Goal: Complete application form: Complete application form

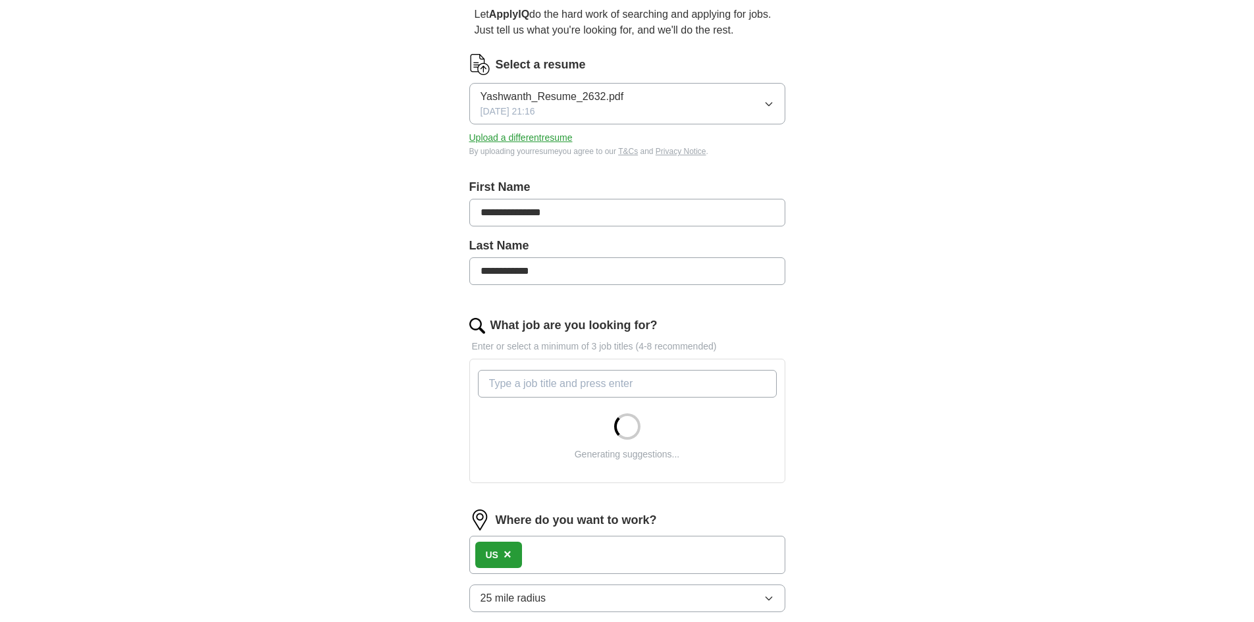
scroll to position [153, 0]
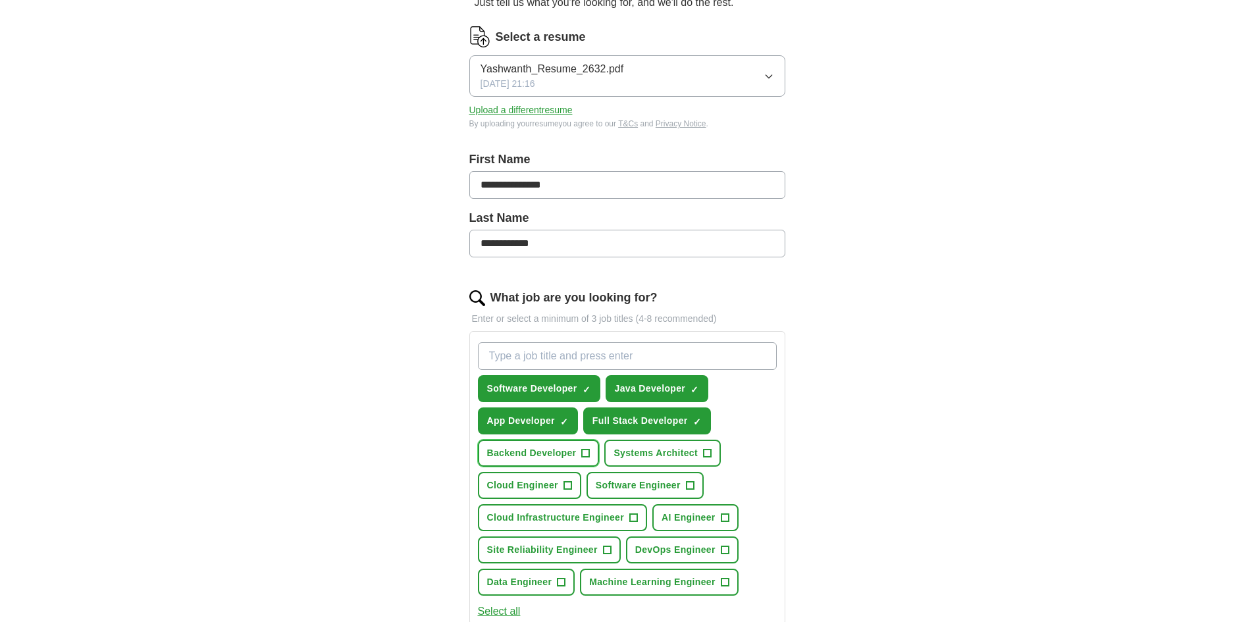
click at [537, 448] on span "Backend Developer" at bounding box center [531, 453] width 89 height 14
click at [652, 490] on span "Software Engineer" at bounding box center [638, 485] width 85 height 14
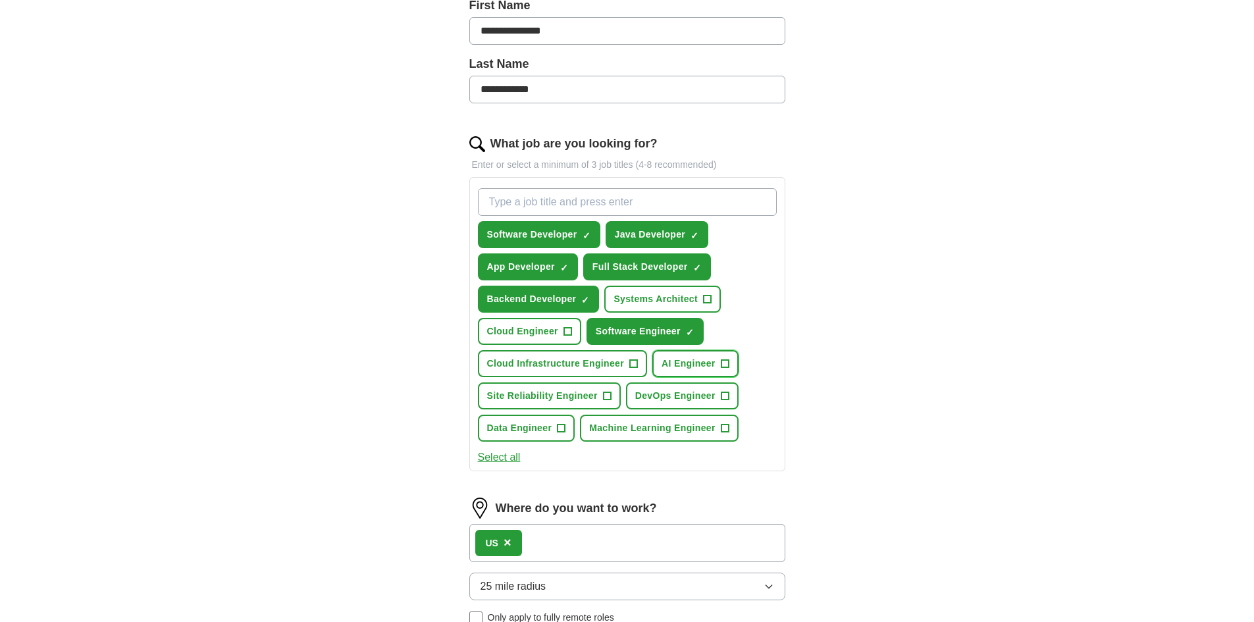
click at [715, 367] on button "AI Engineer +" at bounding box center [695, 363] width 86 height 27
click at [607, 361] on span "Cloud Infrastructure Engineer" at bounding box center [556, 364] width 138 height 14
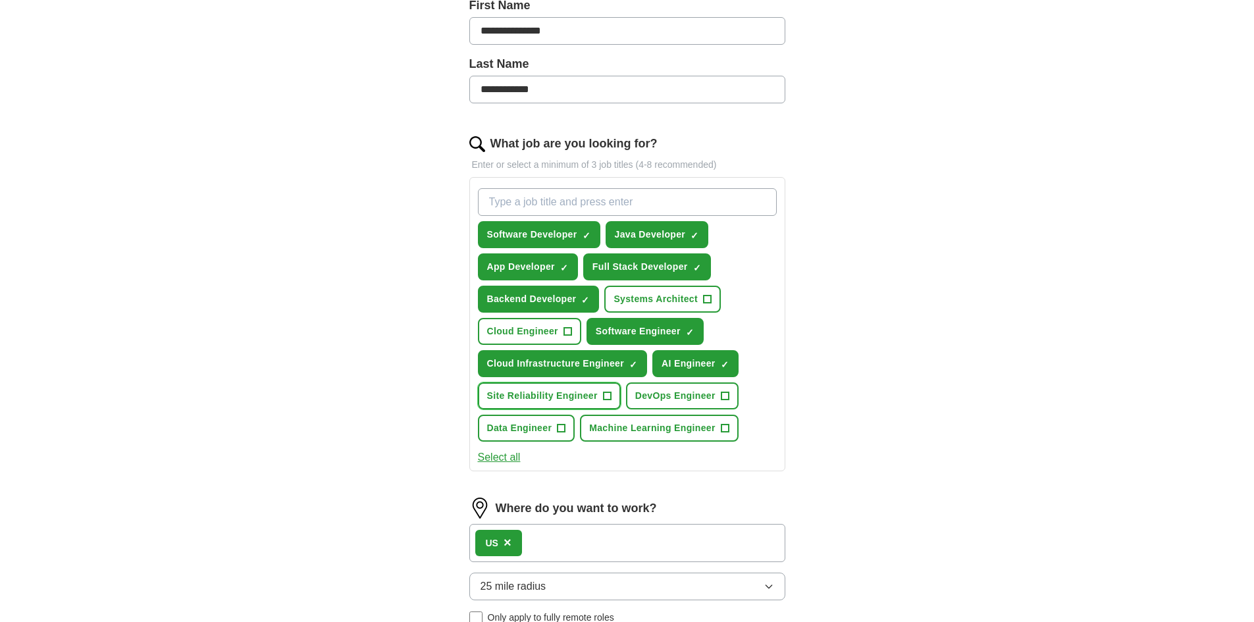
click at [575, 395] on span "Site Reliability Engineer" at bounding box center [542, 396] width 111 height 14
click at [629, 430] on span "Machine Learning Engineer" at bounding box center [652, 428] width 126 height 14
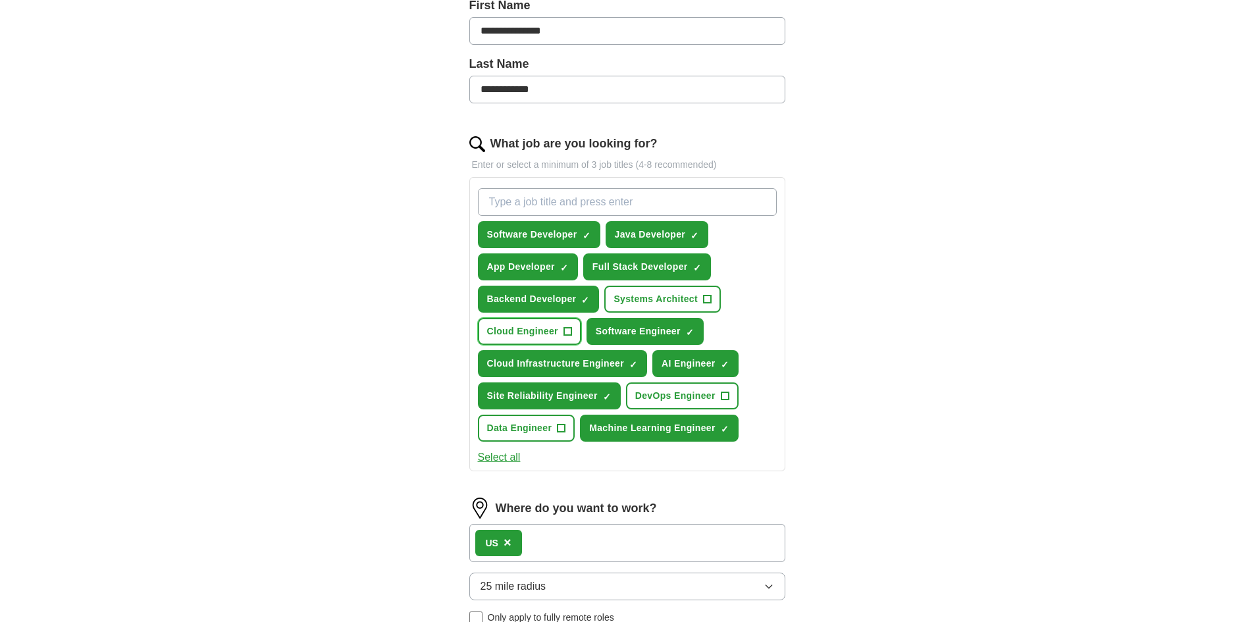
click at [540, 318] on button "Cloud Engineer +" at bounding box center [529, 331] width 103 height 27
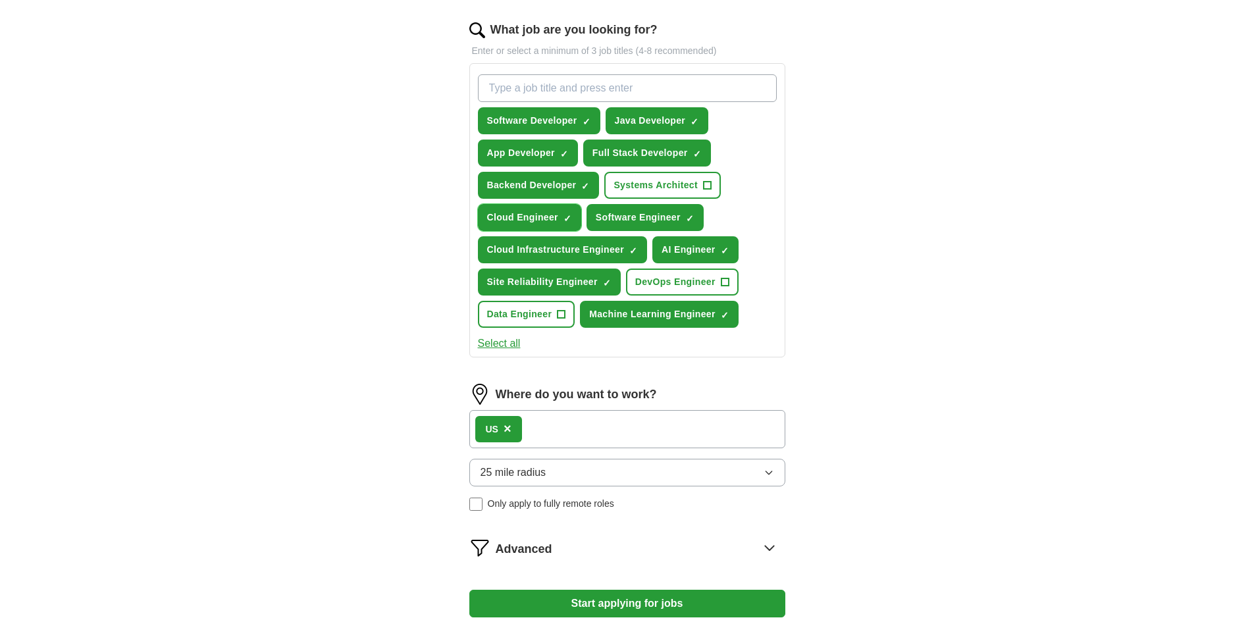
scroll to position [461, 0]
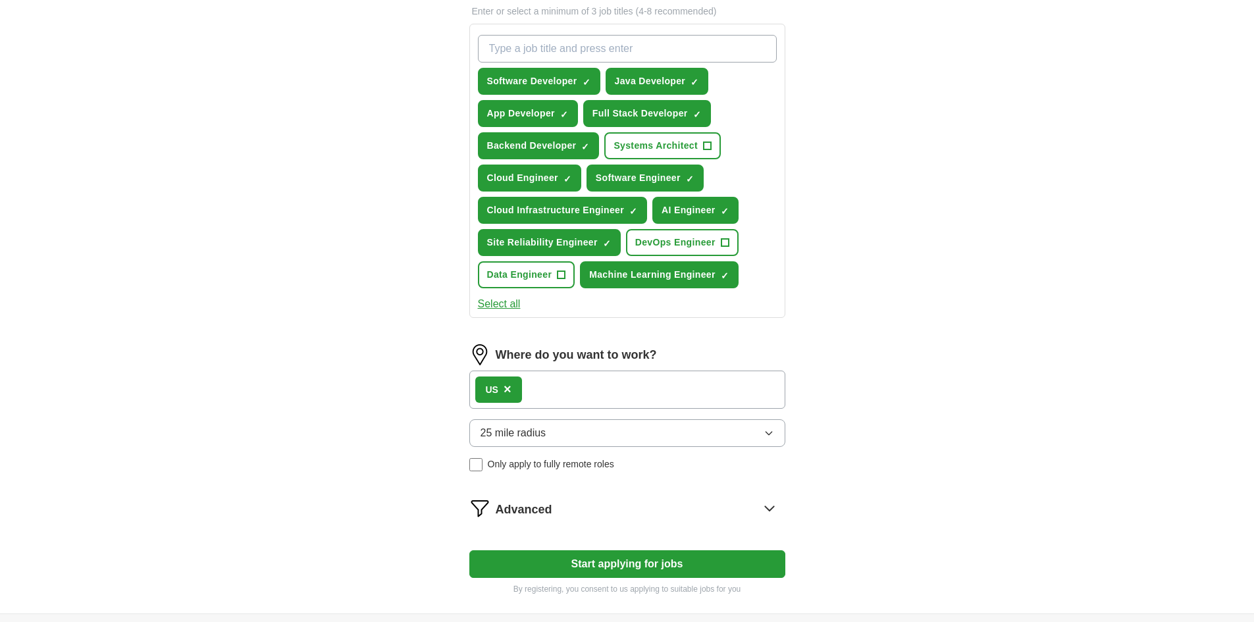
click at [523, 431] on span "25 mile radius" at bounding box center [513, 433] width 66 height 16
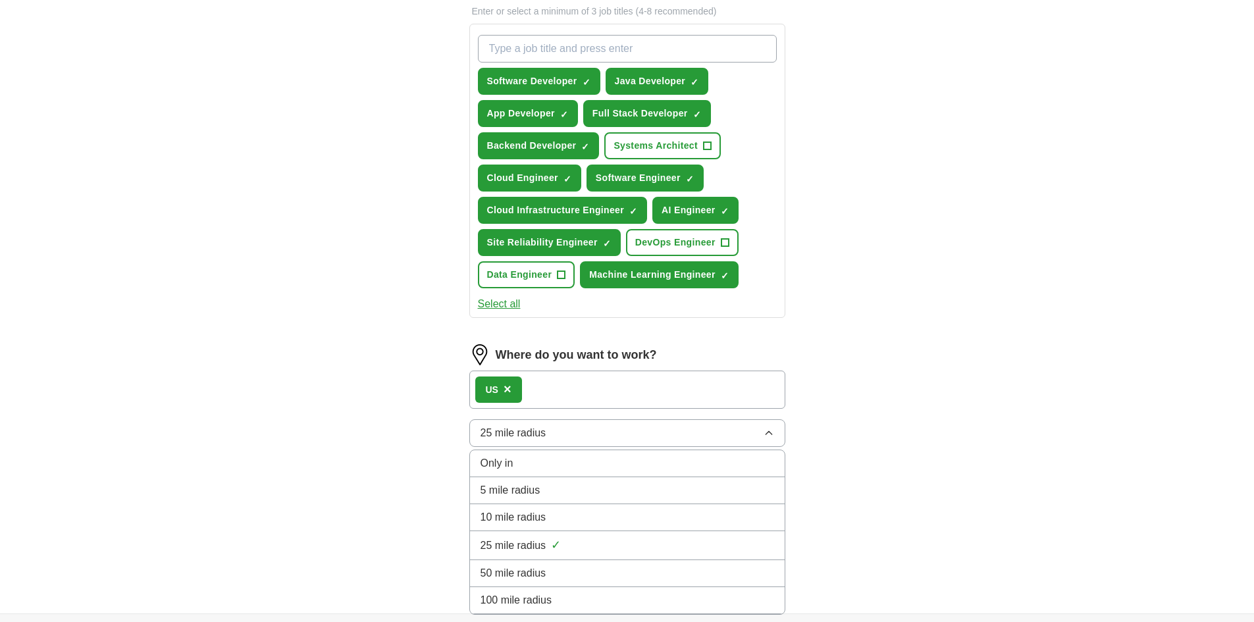
click at [551, 588] on li "100 mile radius" at bounding box center [627, 600] width 315 height 27
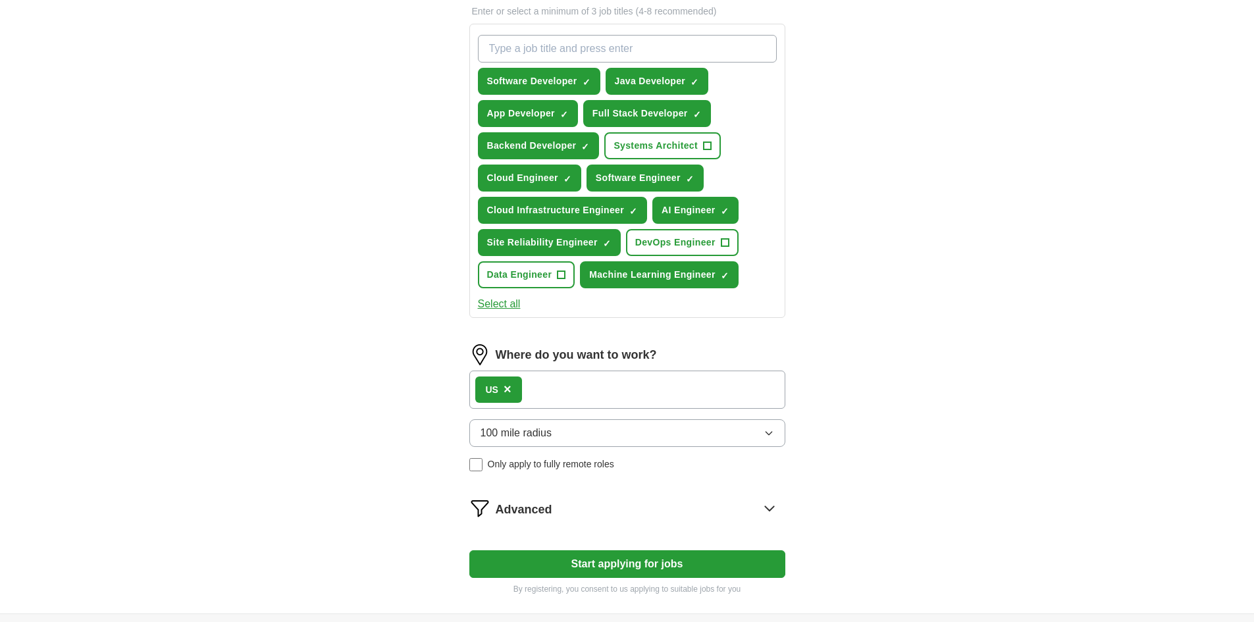
scroll to position [585, 0]
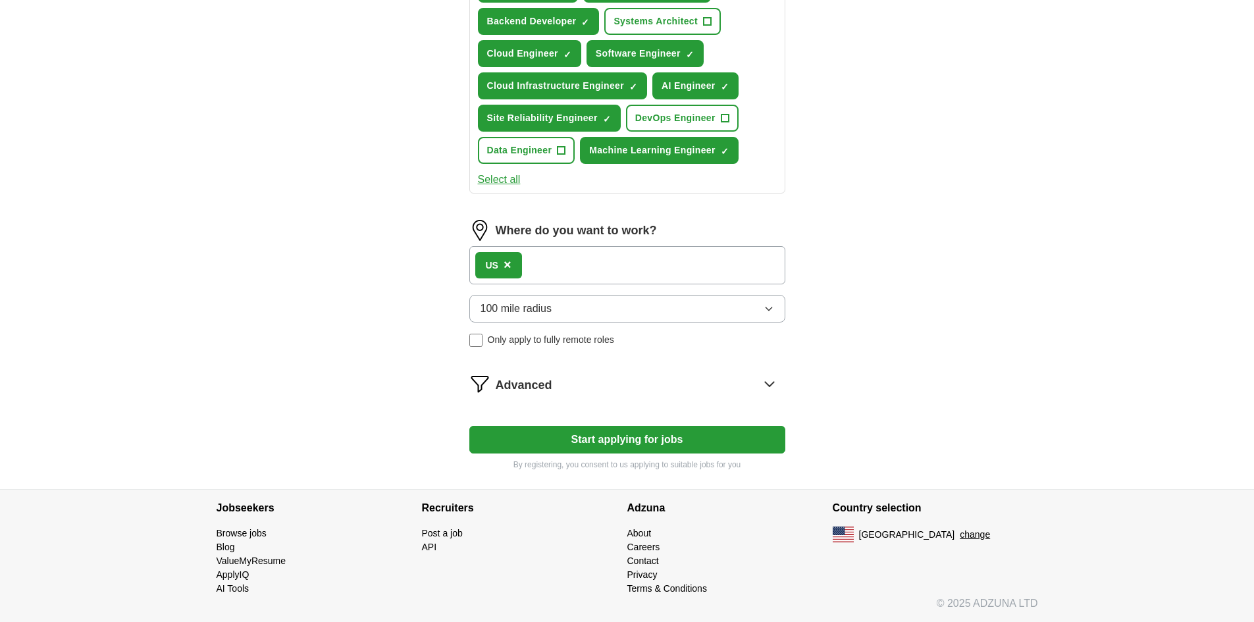
click at [763, 380] on icon at bounding box center [769, 383] width 21 height 21
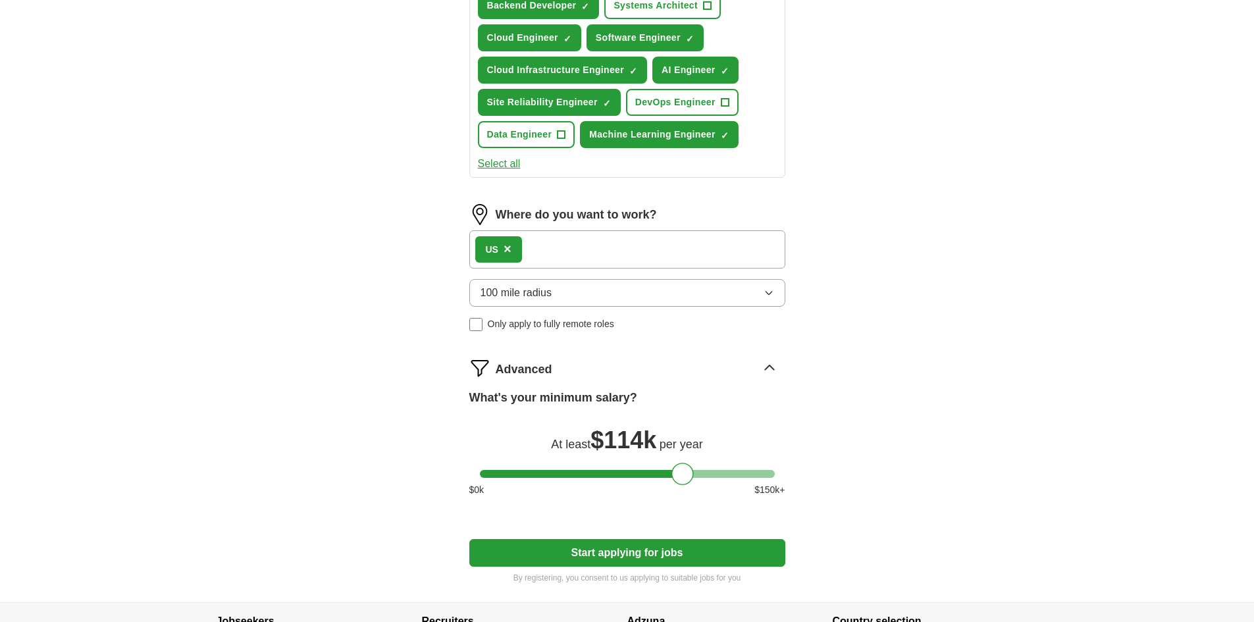
scroll to position [714, 0]
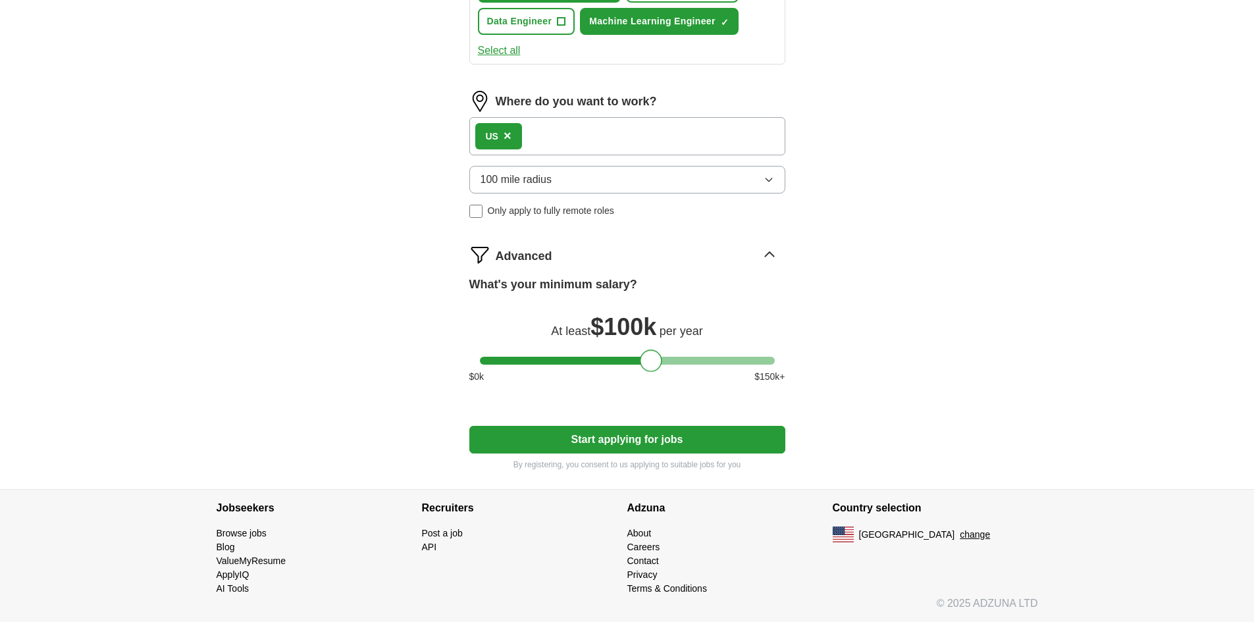
drag, startPoint x: 690, startPoint y: 356, endPoint x: 659, endPoint y: 365, distance: 32.1
click at [659, 365] on div at bounding box center [651, 360] width 22 height 22
drag, startPoint x: 655, startPoint y: 361, endPoint x: 643, endPoint y: 360, distance: 11.9
click at [643, 360] on div at bounding box center [639, 360] width 22 height 22
drag, startPoint x: 644, startPoint y: 361, endPoint x: 629, endPoint y: 365, distance: 15.0
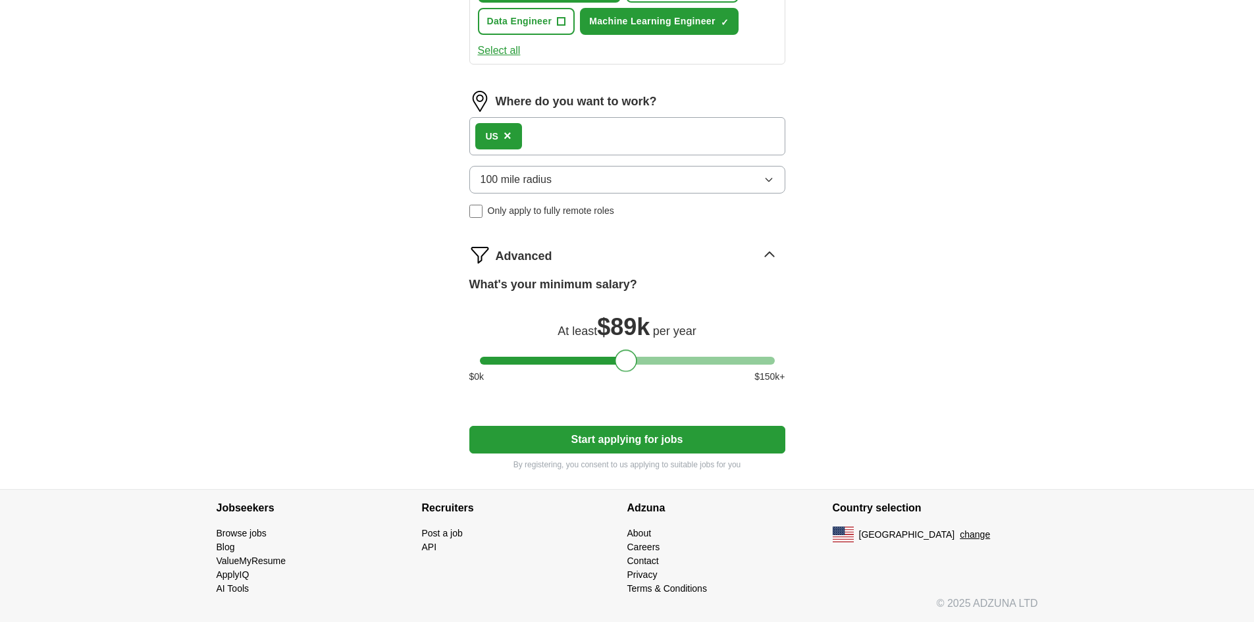
click at [629, 365] on div at bounding box center [626, 360] width 22 height 22
click at [628, 444] on button "Start applying for jobs" at bounding box center [627, 440] width 316 height 28
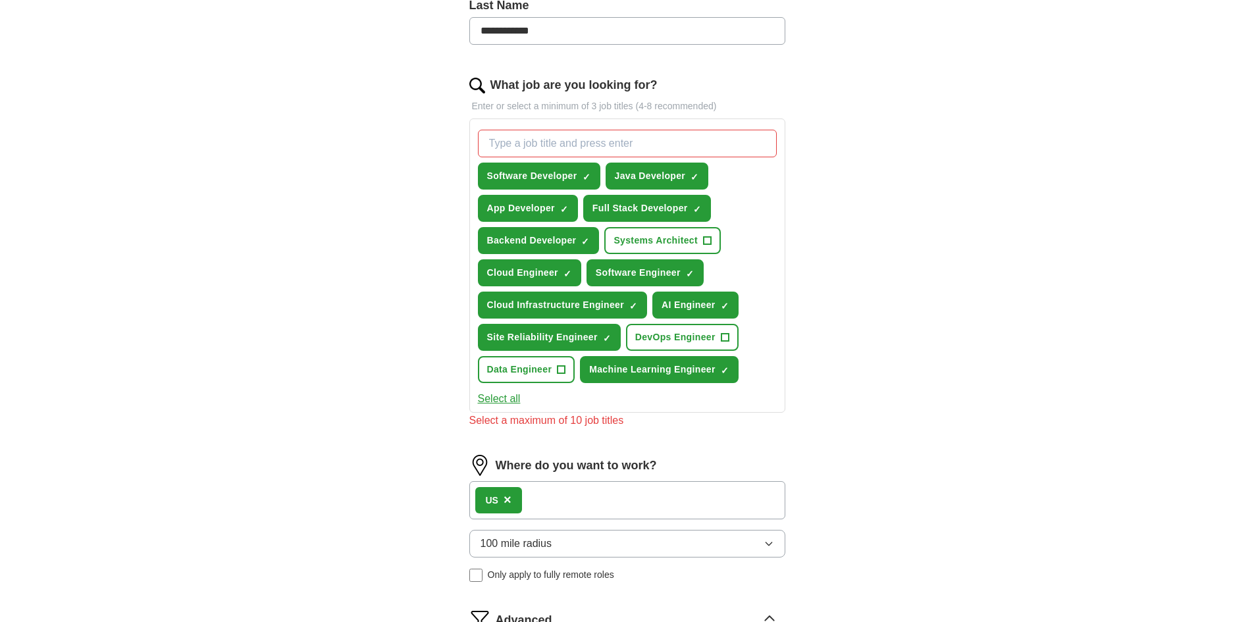
scroll to position [253, 0]
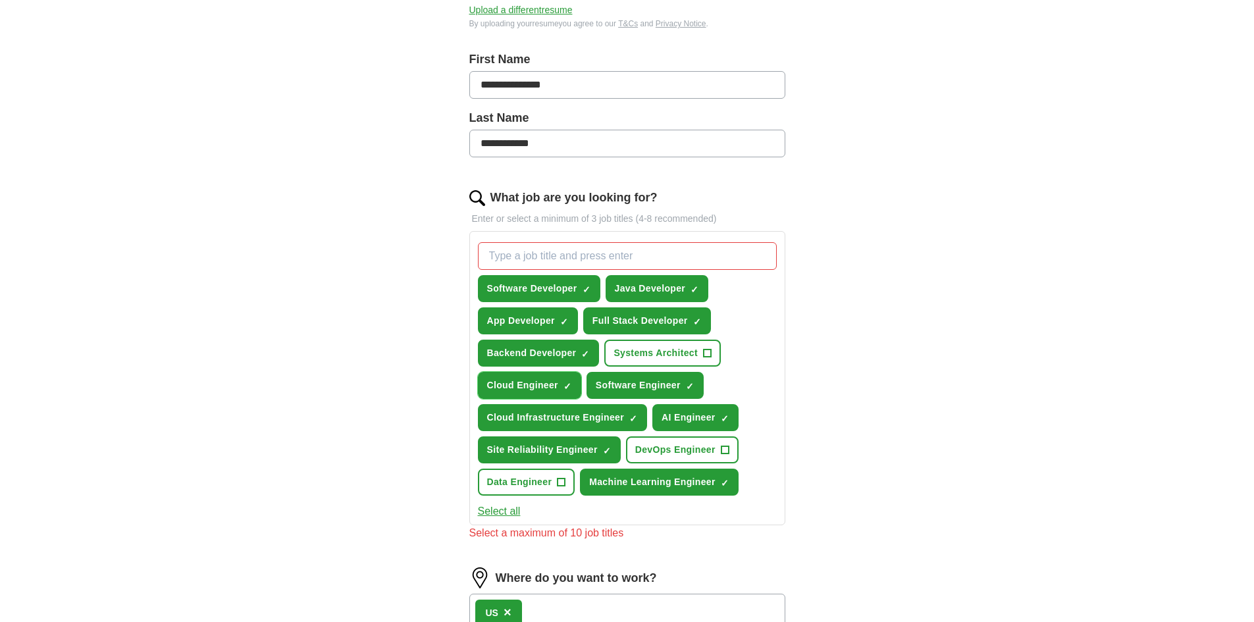
click at [558, 390] on button "Cloud Engineer ✓ ×" at bounding box center [529, 385] width 103 height 27
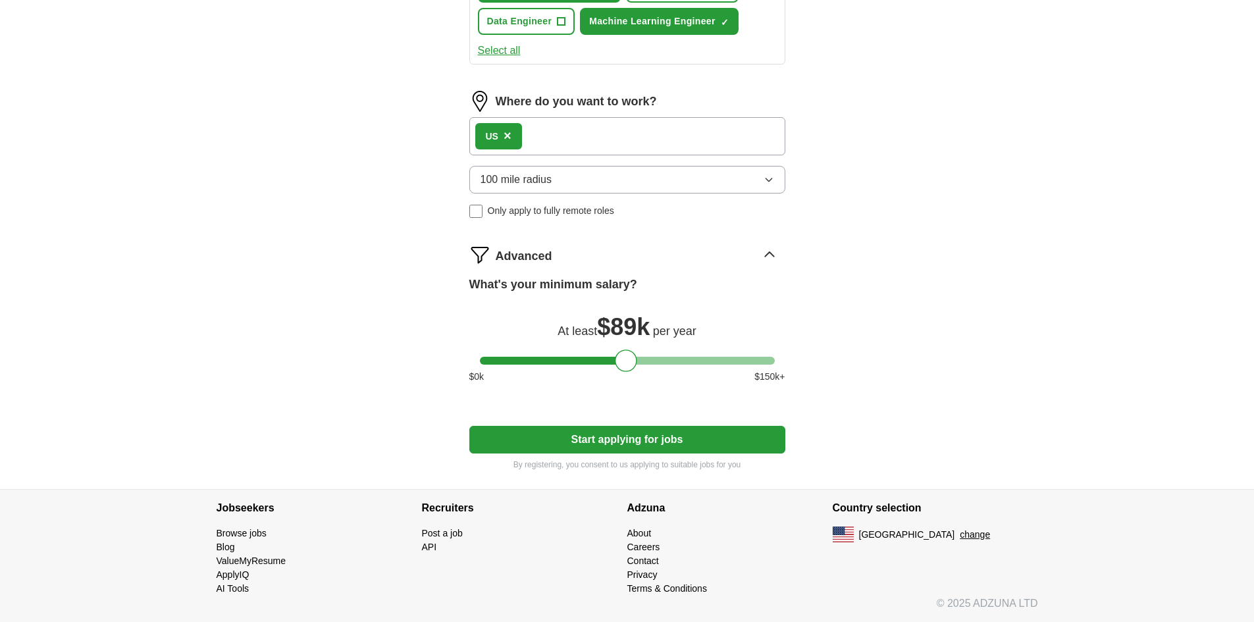
click at [691, 438] on button "Start applying for jobs" at bounding box center [627, 440] width 316 height 28
select select "**"
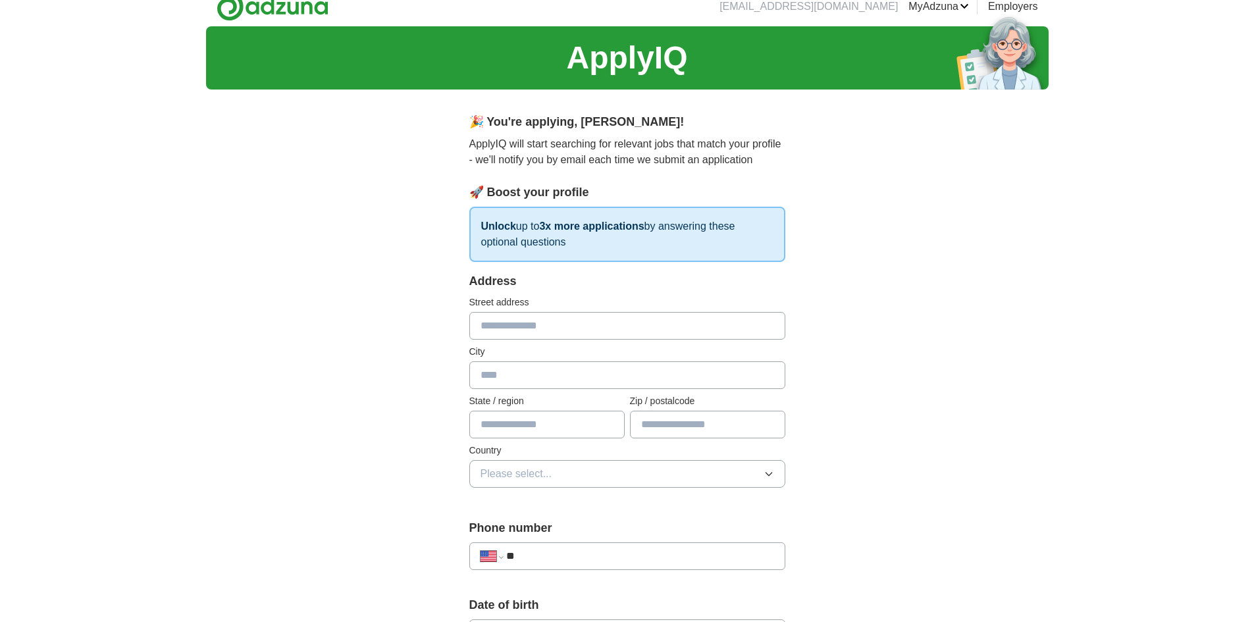
scroll to position [0, 0]
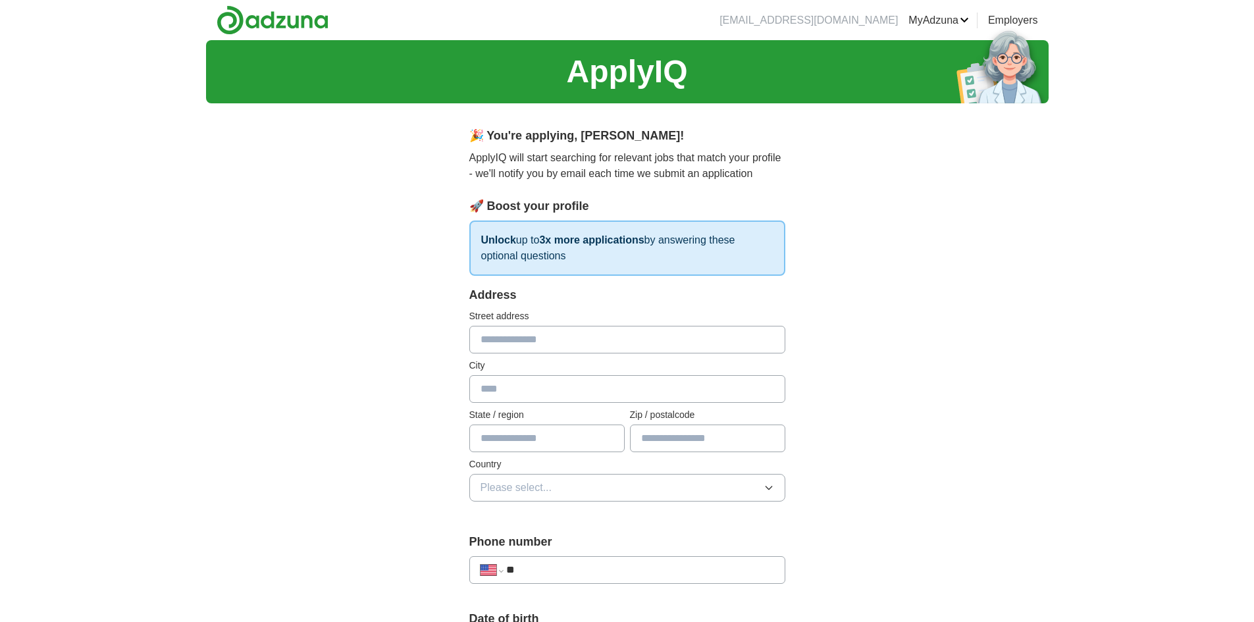
click at [561, 339] on input "text" at bounding box center [627, 340] width 316 height 28
type input "**********"
type input "********"
type input "*****"
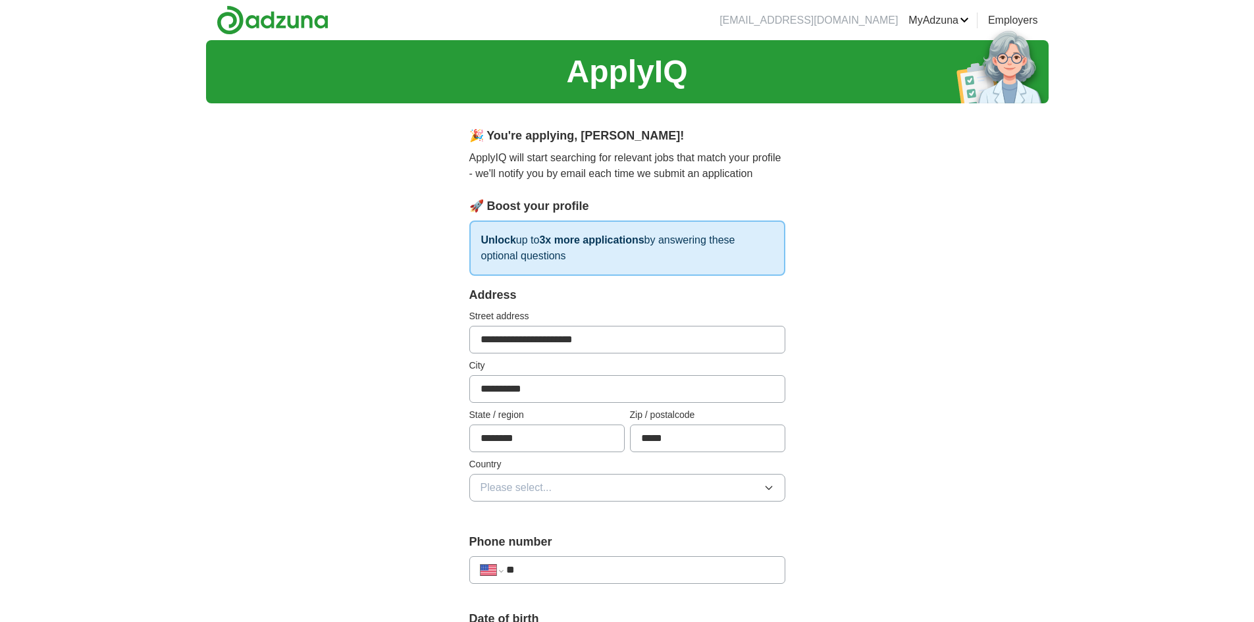
click at [582, 502] on div "**********" at bounding box center [627, 401] width 316 height 231
click at [581, 488] on button "Please select..." at bounding box center [627, 488] width 316 height 28
drag, startPoint x: 517, startPoint y: 541, endPoint x: 509, endPoint y: 538, distance: 9.2
click at [518, 542] on span "[GEOGRAPHIC_DATA]" at bounding box center [535, 545] width 110 height 16
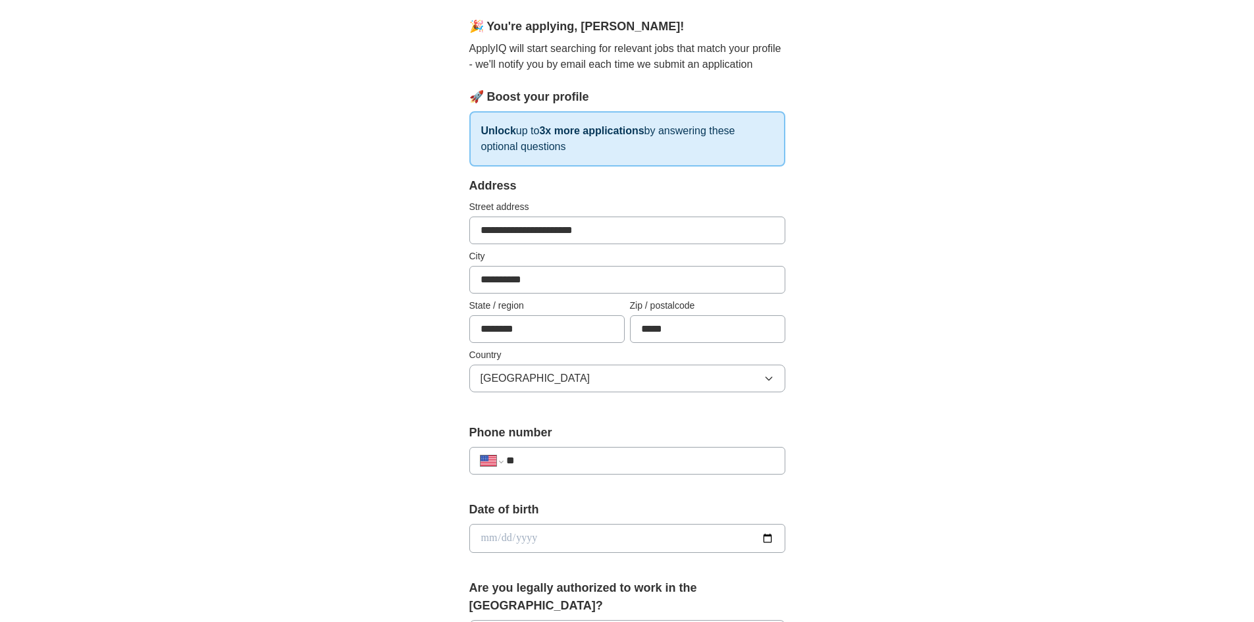
scroll to position [153, 0]
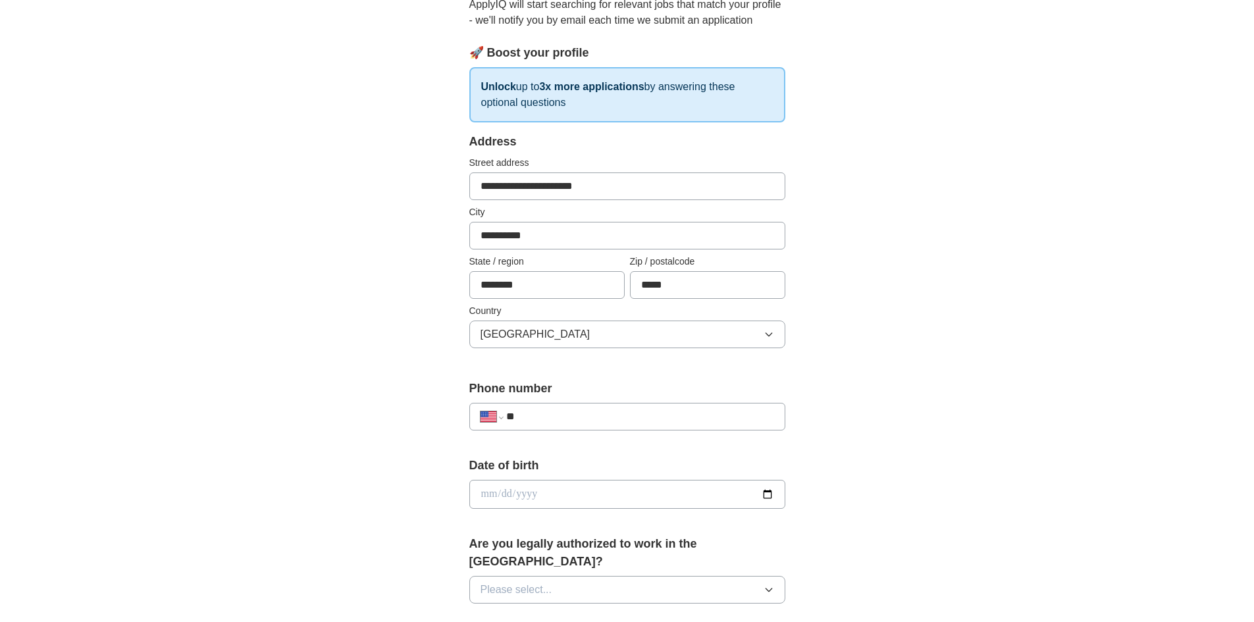
click at [575, 420] on input "**" at bounding box center [639, 417] width 267 height 16
click at [594, 419] on input "**" at bounding box center [639, 417] width 267 height 16
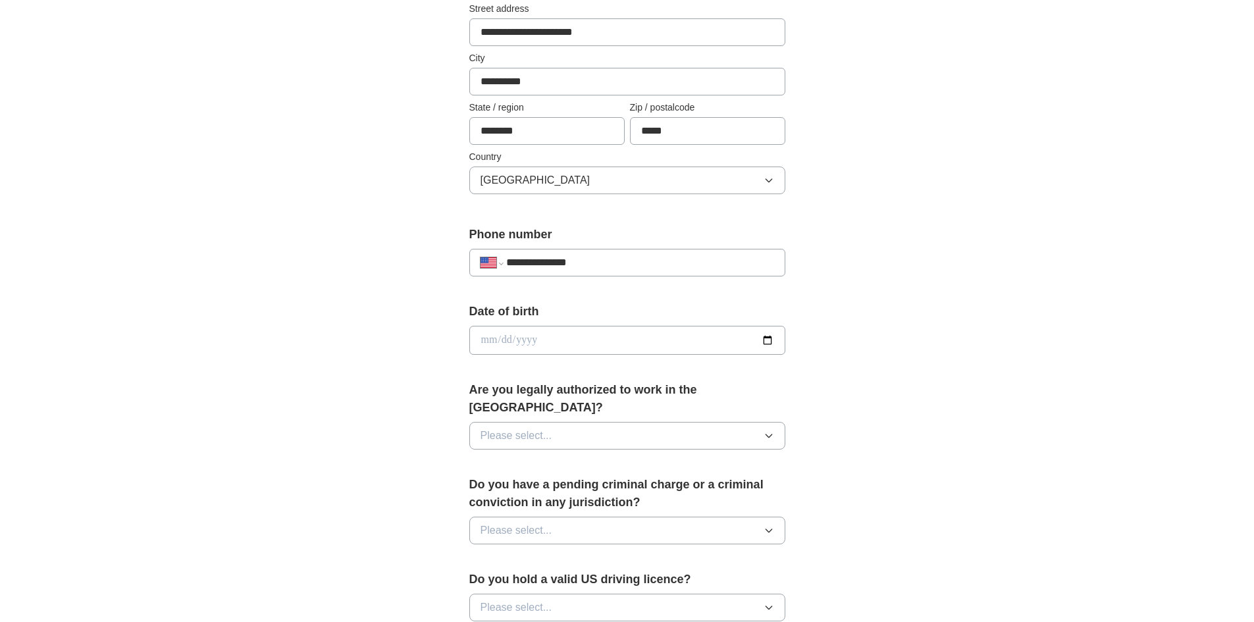
type input "**********"
click at [767, 340] on input "date" at bounding box center [627, 340] width 316 height 29
click at [767, 338] on input "**********" at bounding box center [627, 340] width 316 height 29
type input "**********"
click at [660, 422] on button "Please select..." at bounding box center [627, 436] width 316 height 28
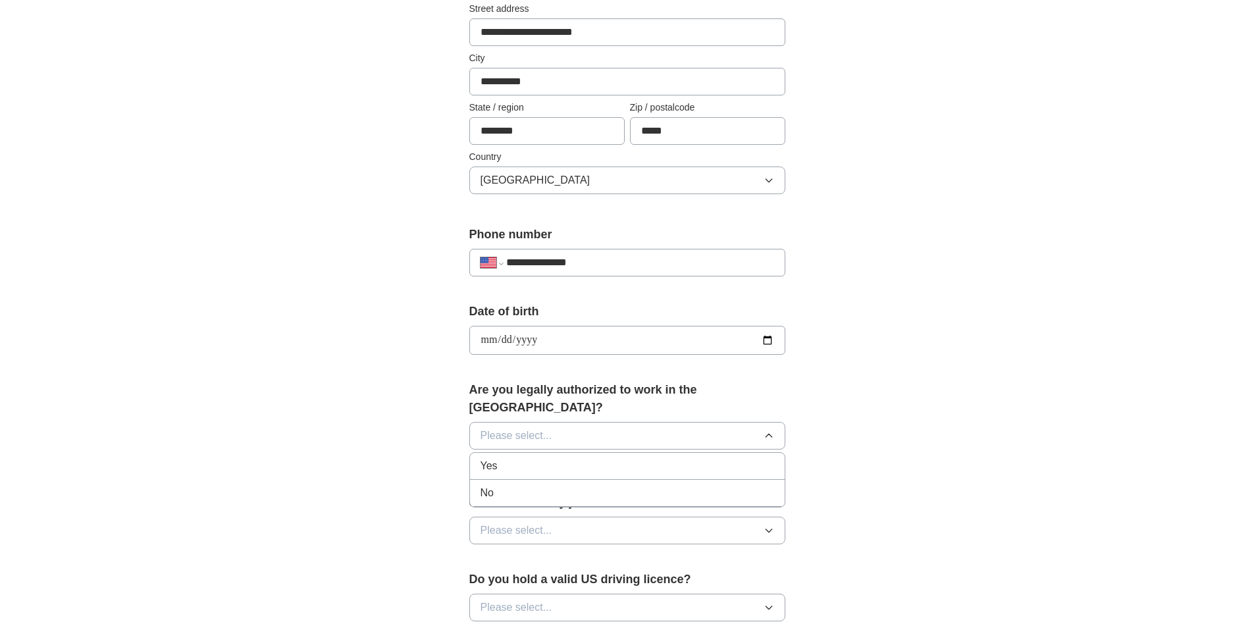
click at [660, 458] on div "Yes" at bounding box center [626, 466] width 293 height 16
click at [732, 517] on button "Please select..." at bounding box center [627, 531] width 316 height 28
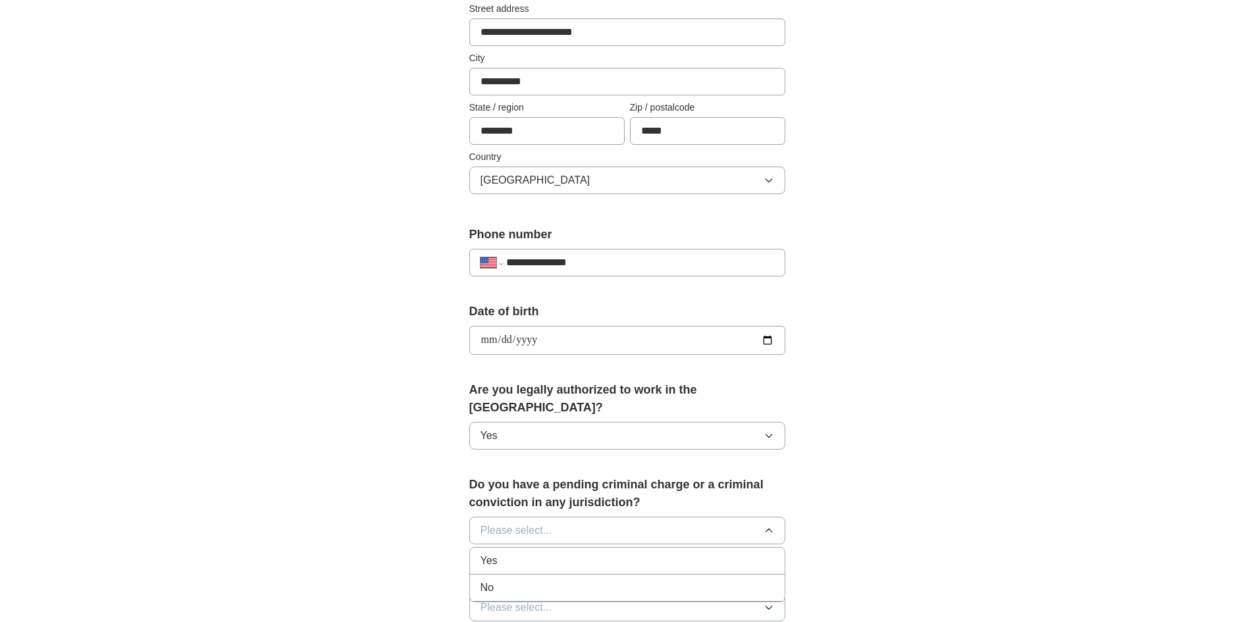
drag, startPoint x: 678, startPoint y: 562, endPoint x: 777, endPoint y: 526, distance: 105.7
click at [678, 580] on div "No" at bounding box center [626, 588] width 293 height 16
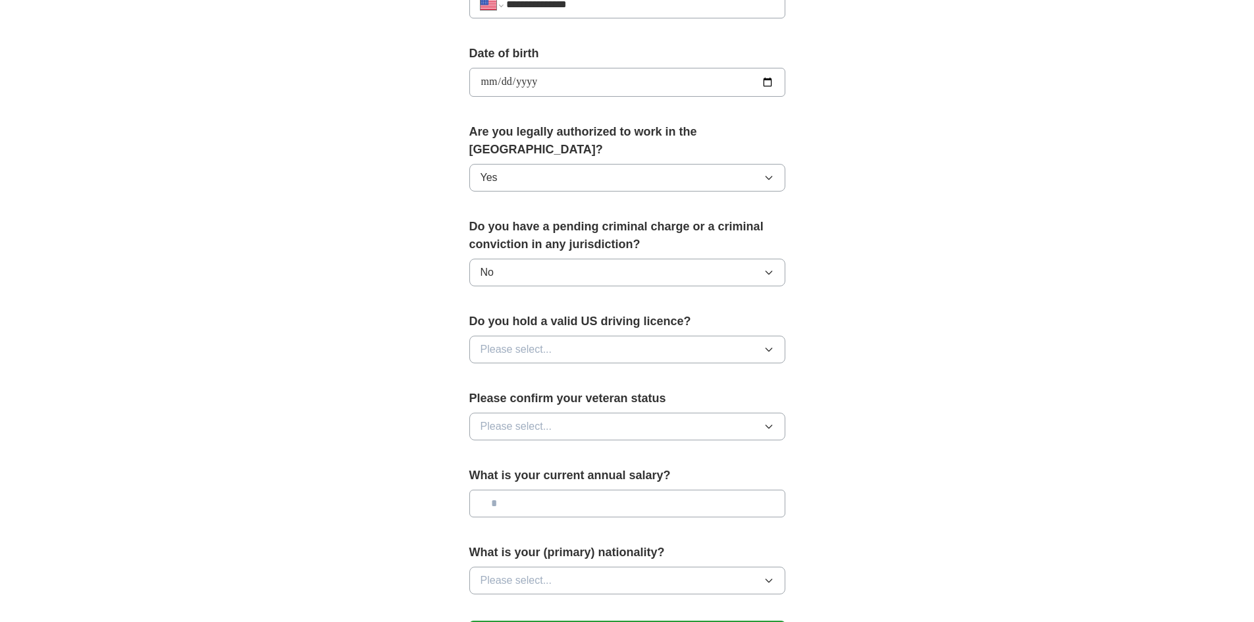
scroll to position [614, 0]
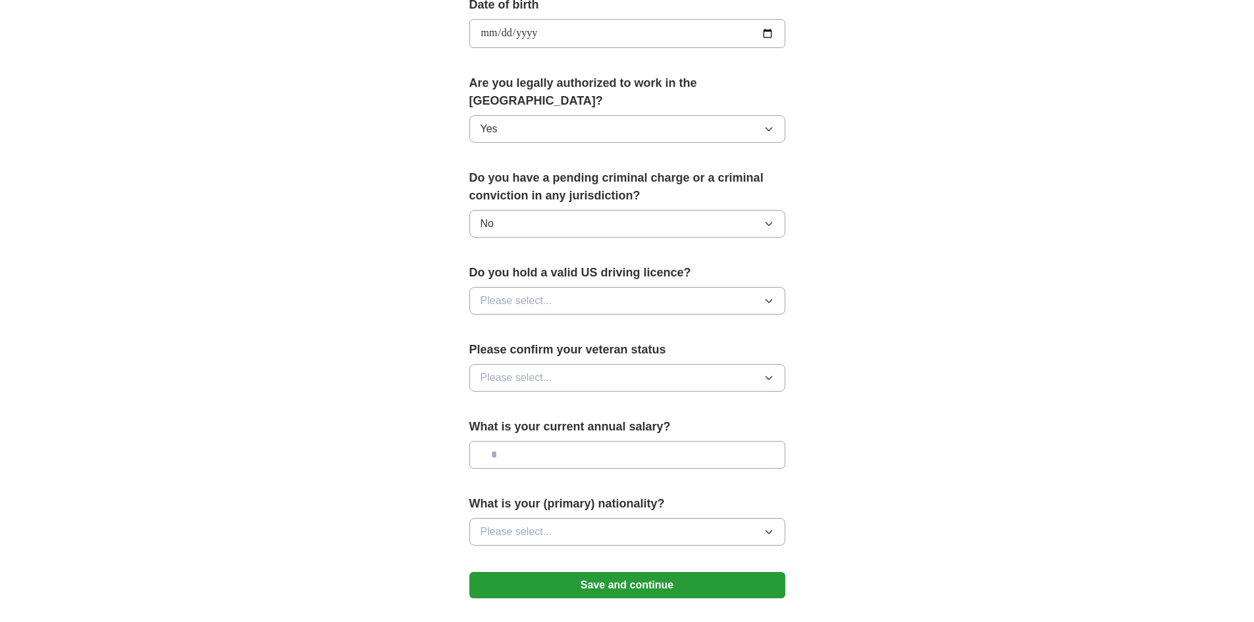
click at [732, 287] on button "Please select..." at bounding box center [627, 301] width 316 height 28
click at [707, 323] on div "Yes" at bounding box center [626, 331] width 293 height 16
click at [730, 364] on button "Please select..." at bounding box center [627, 378] width 316 height 28
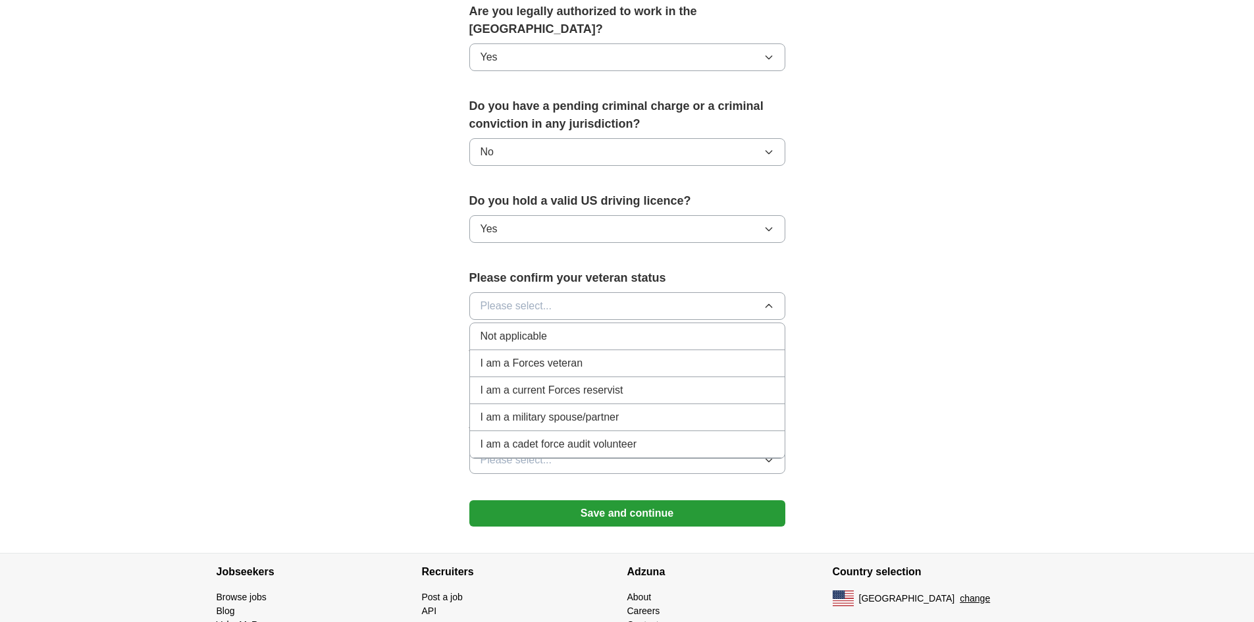
scroll to position [732, 0]
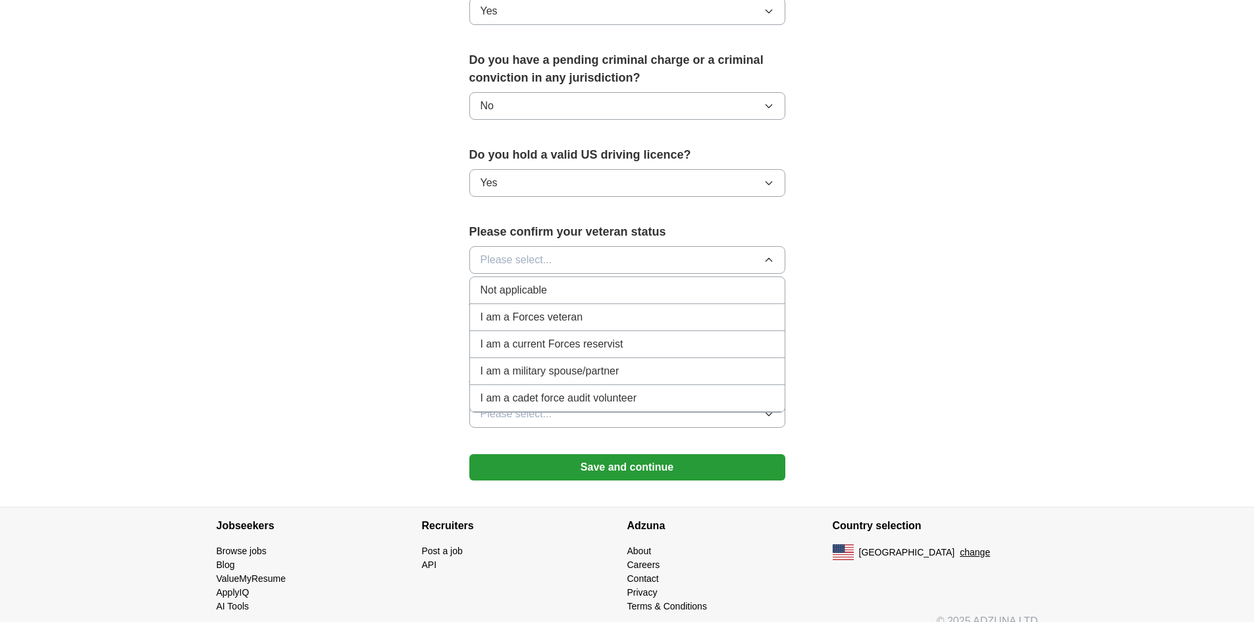
click at [711, 282] on div "Not applicable" at bounding box center [626, 290] width 293 height 16
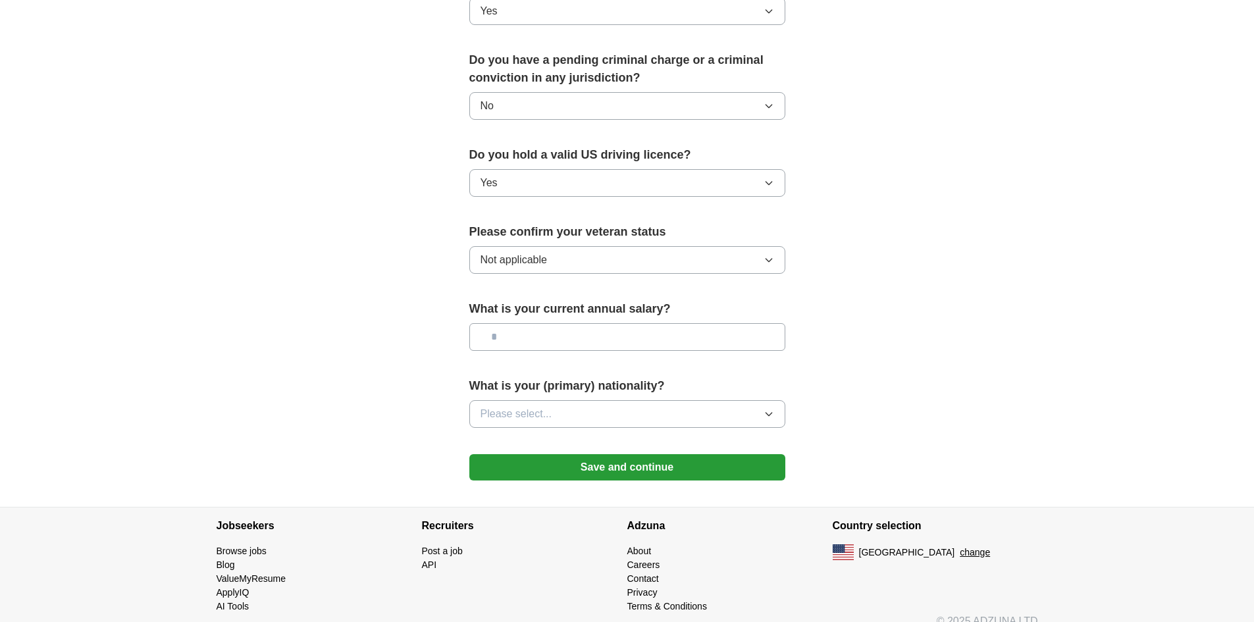
click at [713, 323] on input "text" at bounding box center [627, 337] width 316 height 28
click at [751, 400] on button "Please select..." at bounding box center [627, 414] width 316 height 28
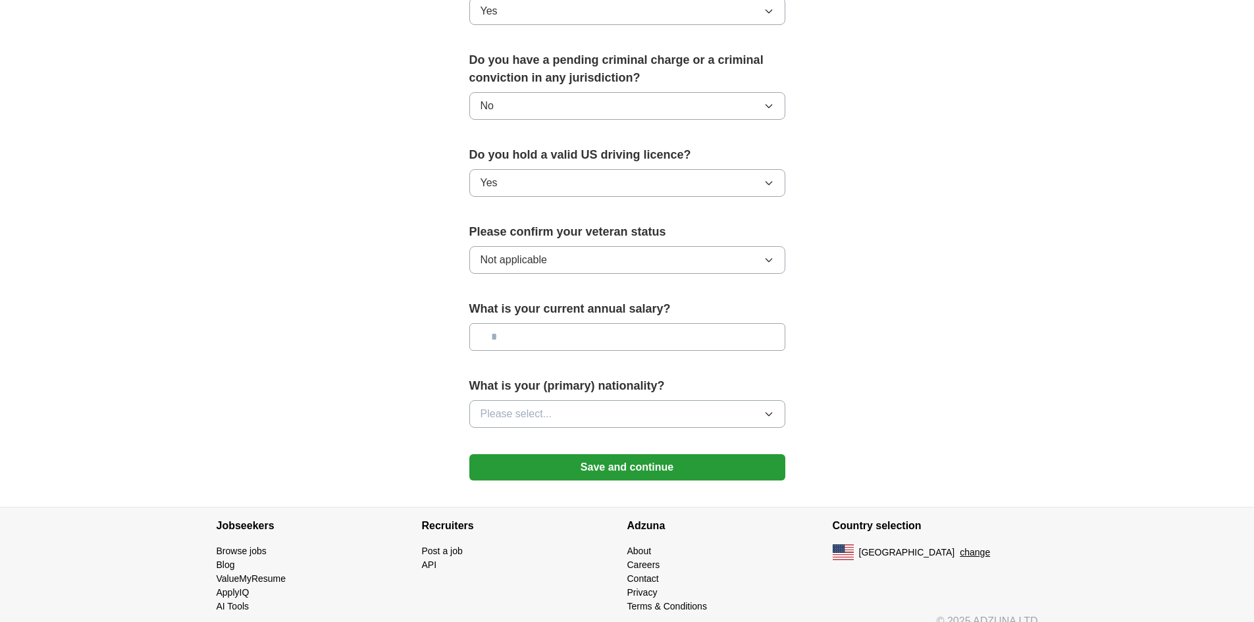
click at [748, 437] on form "**********" at bounding box center [627, 24] width 316 height 939
click at [765, 454] on button "Save and continue" at bounding box center [627, 467] width 316 height 26
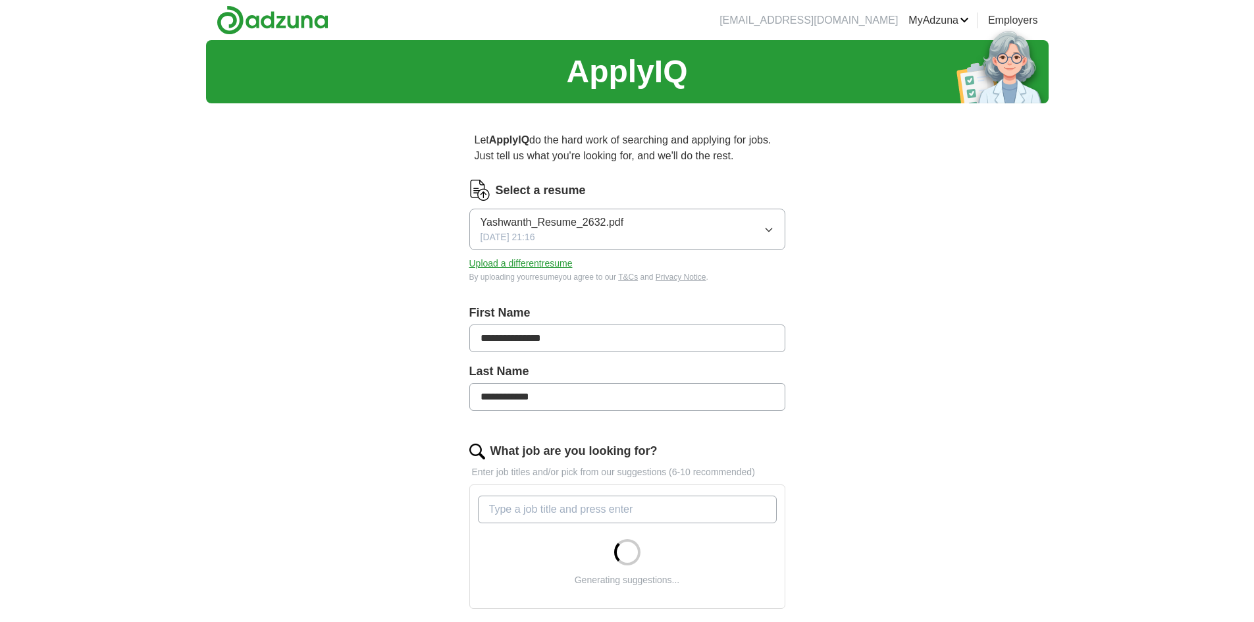
click at [773, 228] on icon "button" at bounding box center [768, 229] width 11 height 11
click at [895, 325] on div "**********" at bounding box center [627, 485] width 842 height 890
click at [553, 264] on button "Upload a different resume" at bounding box center [520, 264] width 103 height 14
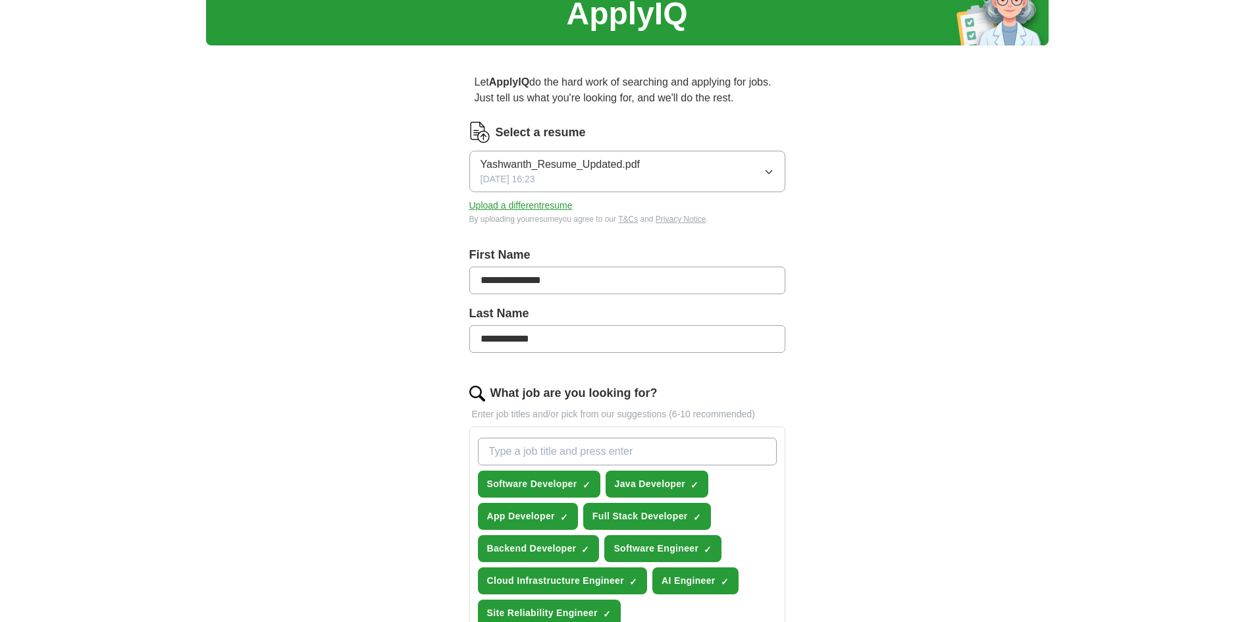
scroll to position [307, 0]
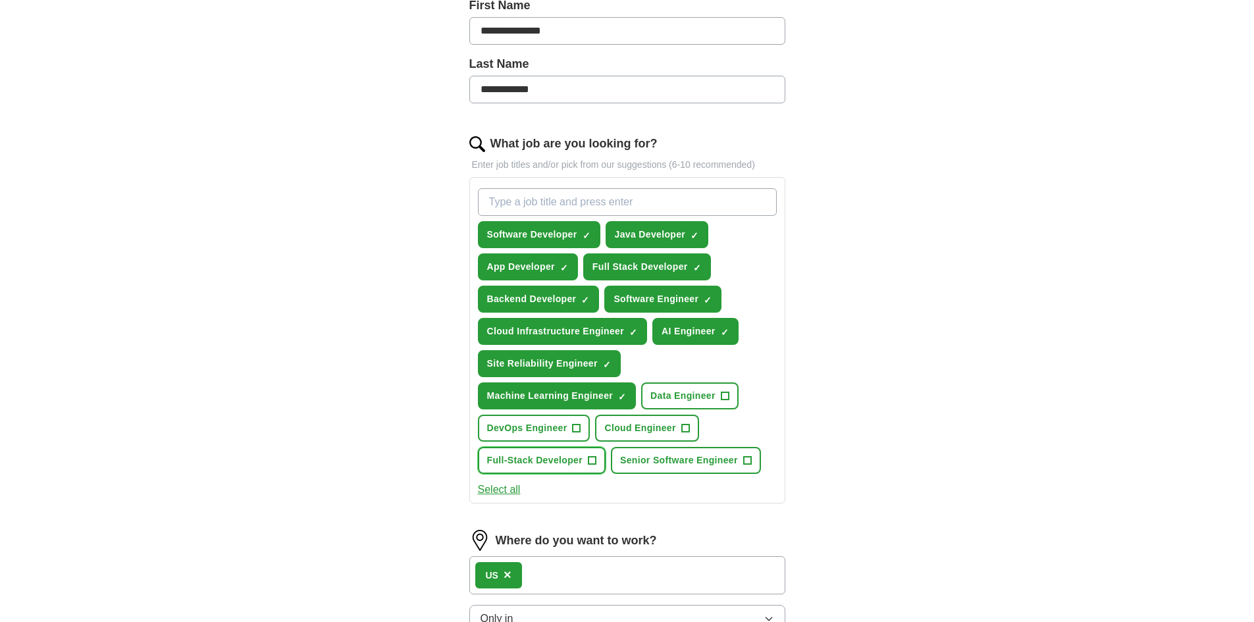
click at [565, 455] on span "Full-Stack Developer" at bounding box center [535, 460] width 96 height 14
click at [610, 334] on span "Cloud Infrastructure Engineer" at bounding box center [556, 331] width 138 height 14
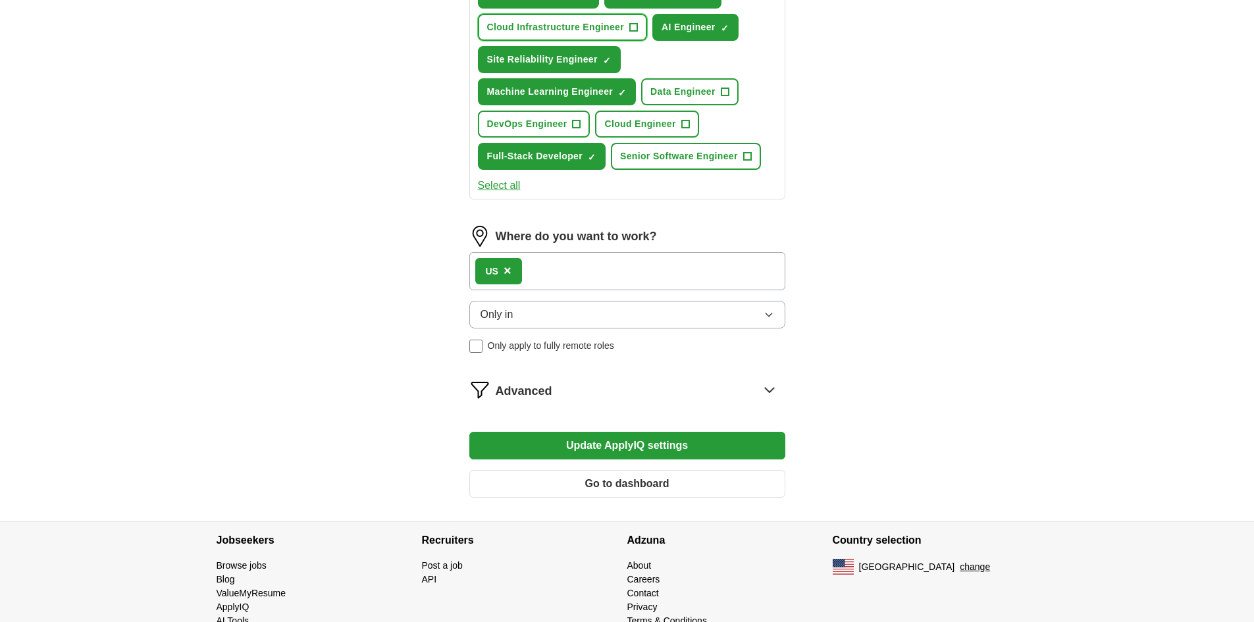
scroll to position [614, 0]
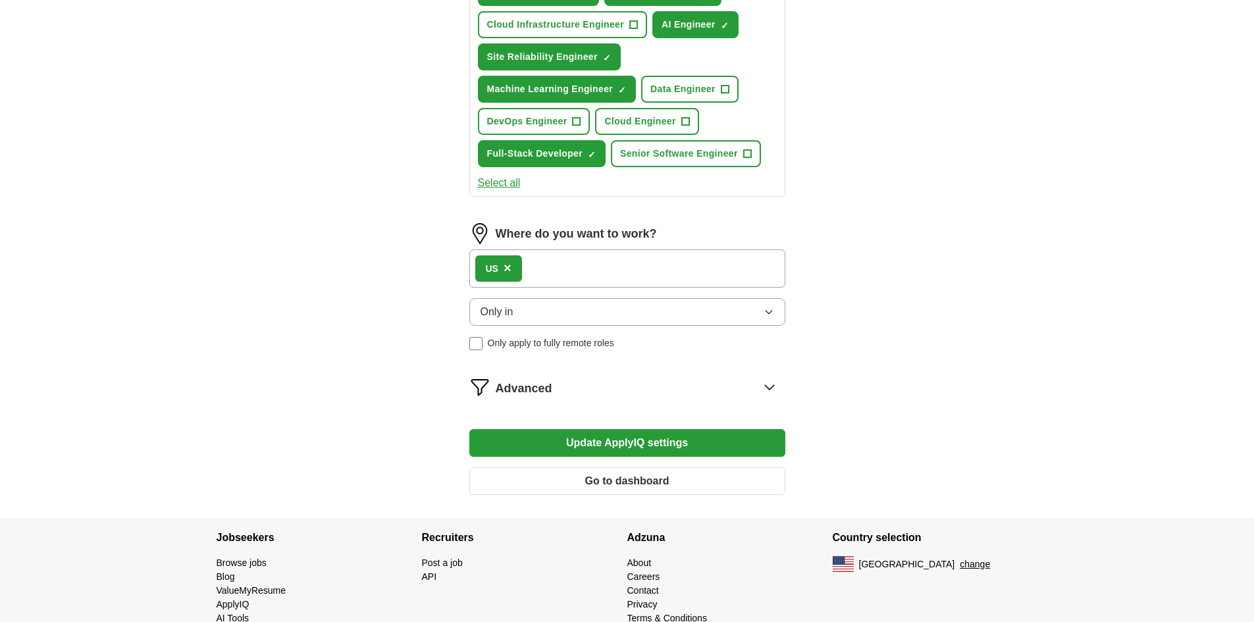
click at [547, 447] on button "Update ApplyIQ settings" at bounding box center [627, 443] width 316 height 28
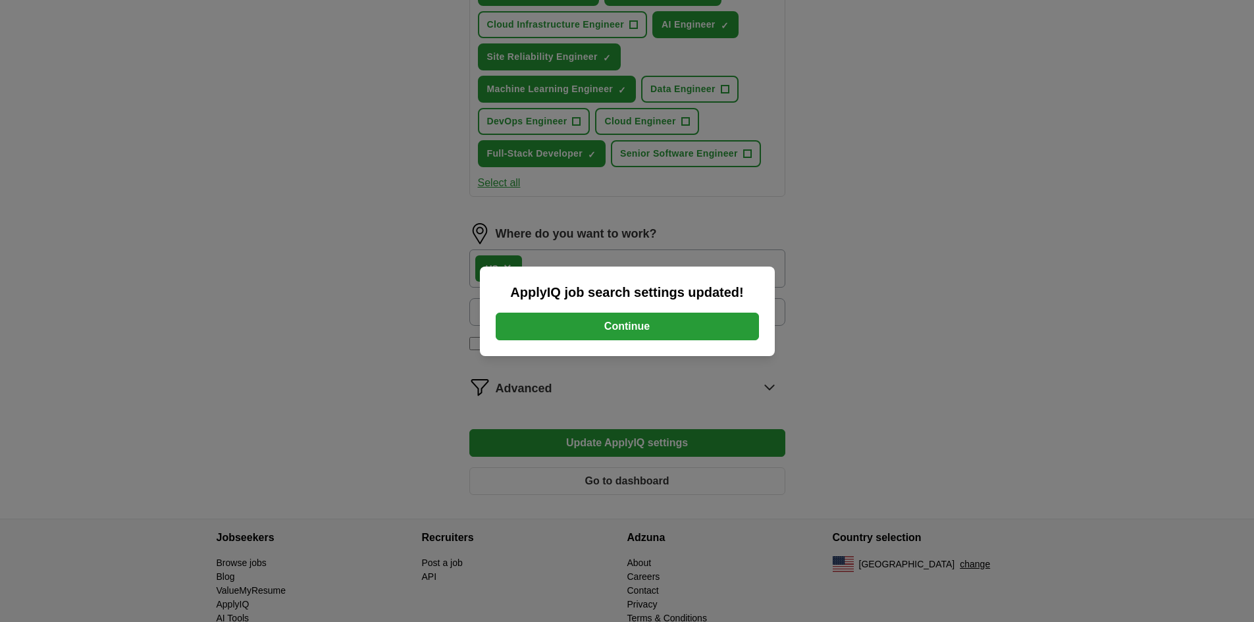
click at [658, 330] on button "Continue" at bounding box center [626, 327] width 263 height 28
